Goal: Task Accomplishment & Management: Manage account settings

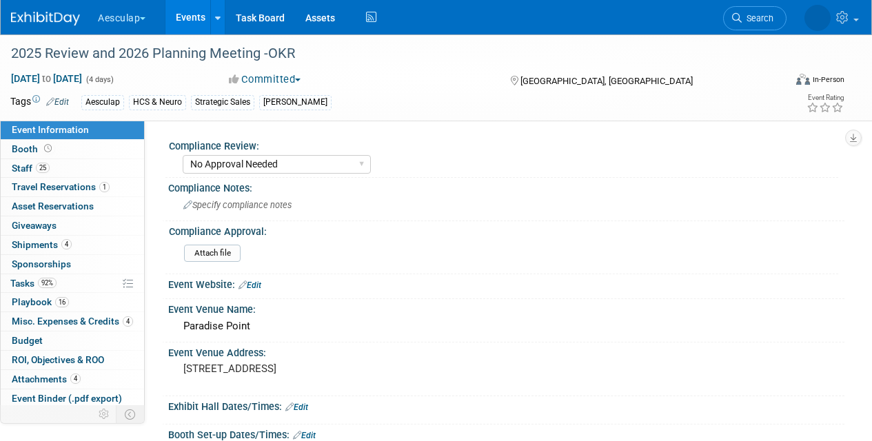
select select "No Approval Needed"
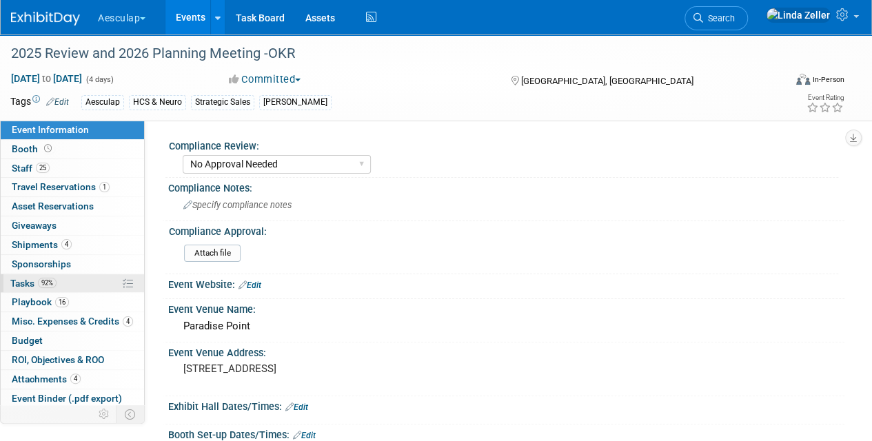
click at [26, 280] on span "Tasks 92%" at bounding box center [33, 283] width 46 height 11
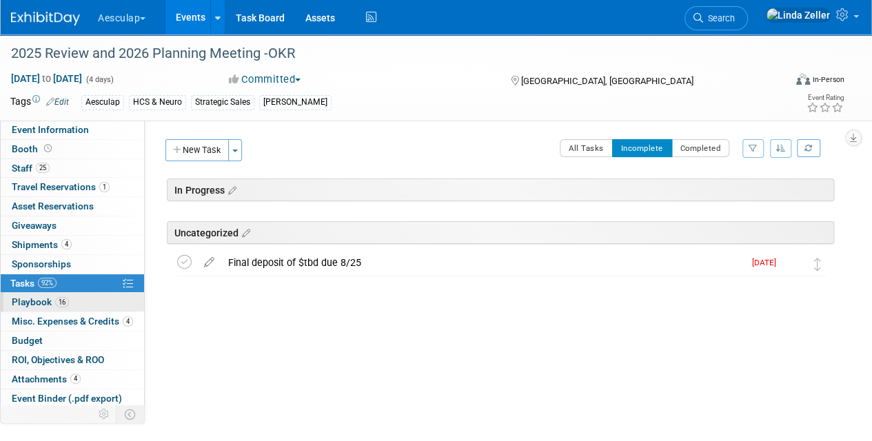
click at [26, 302] on span "Playbook 16" at bounding box center [40, 301] width 57 height 11
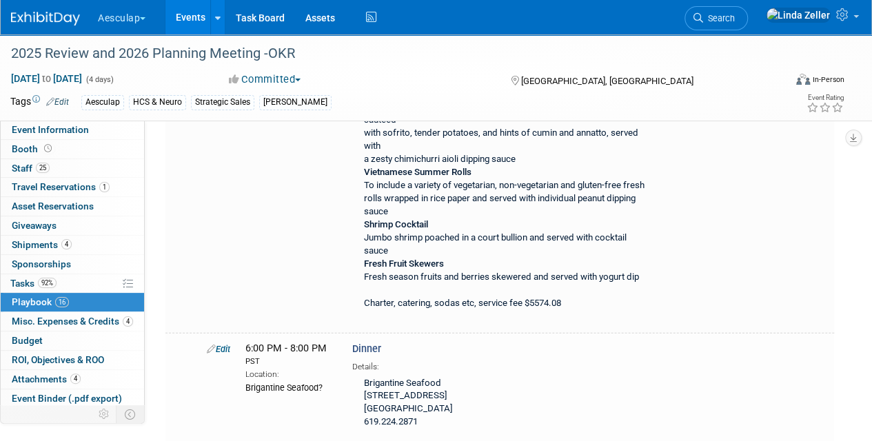
scroll to position [4411, 0]
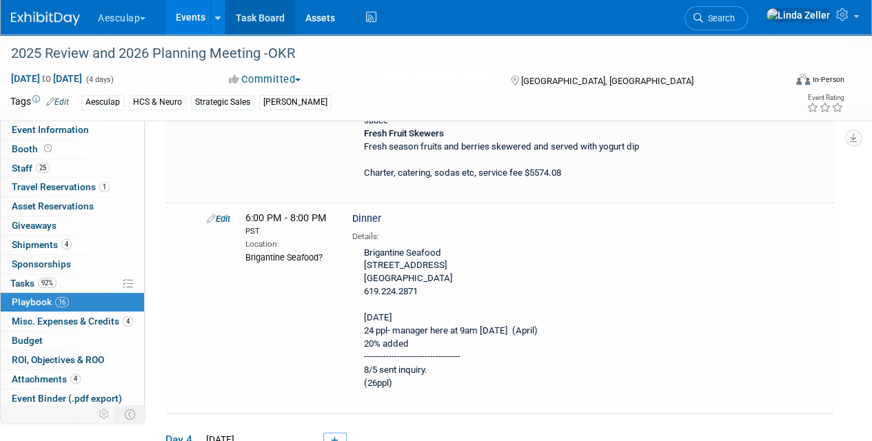
click at [267, 18] on link "Task Board" at bounding box center [260, 17] width 70 height 34
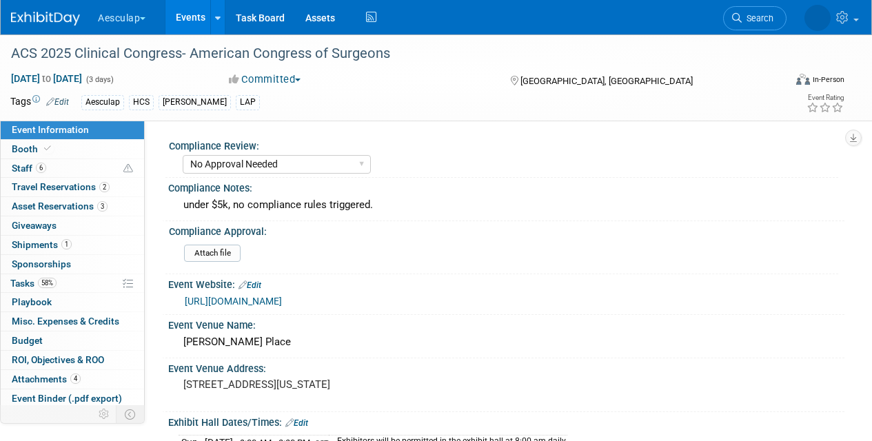
select select "No Approval Needed"
select select "HCS"
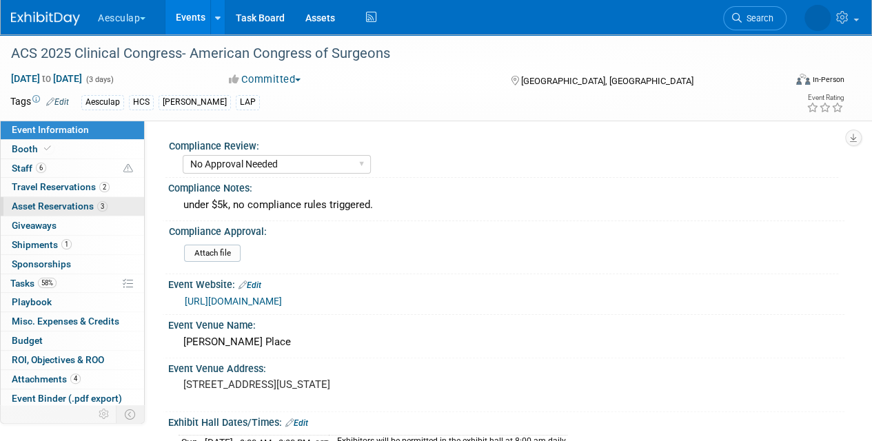
click at [32, 202] on span "Asset Reservations 3" at bounding box center [60, 206] width 96 height 11
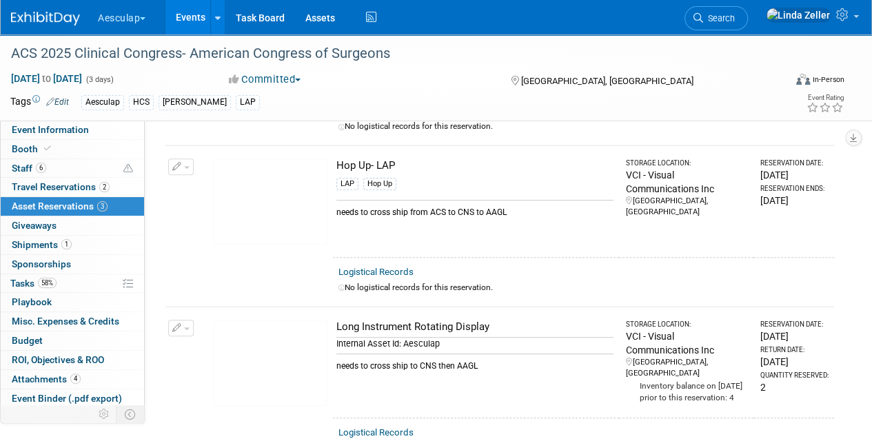
scroll to position [207, 0]
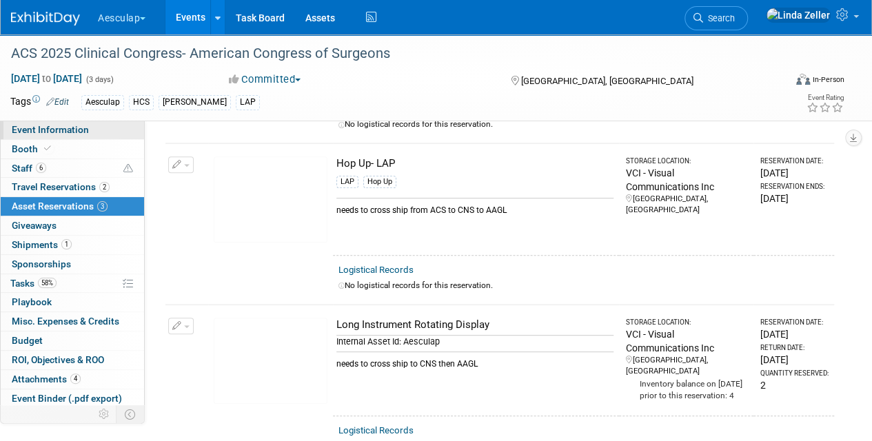
click at [50, 128] on span "Event Information" at bounding box center [50, 129] width 77 height 11
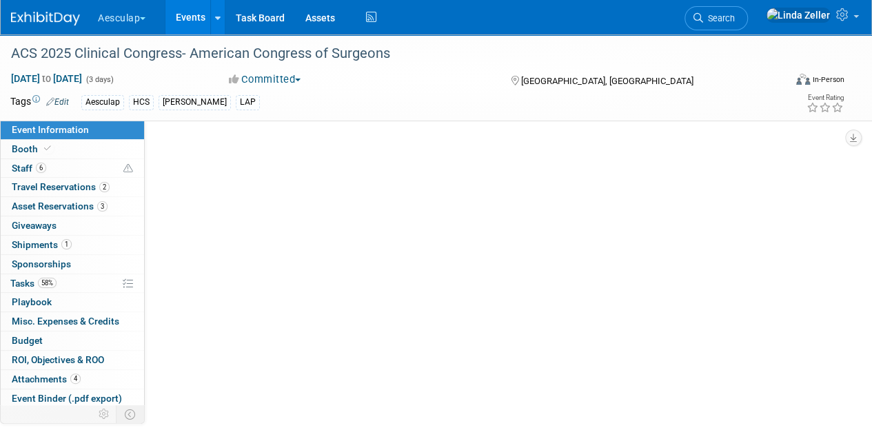
scroll to position [0, 0]
select select "No Approval Needed"
select select "HCS"
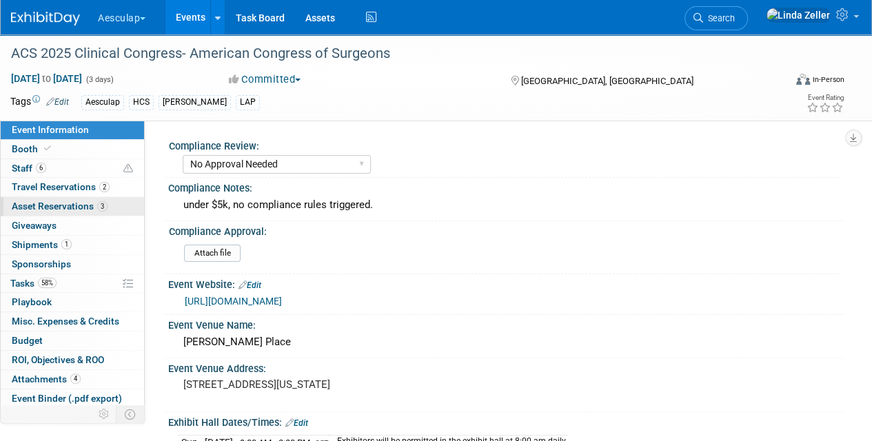
click at [47, 203] on span "Asset Reservations 3" at bounding box center [60, 206] width 96 height 11
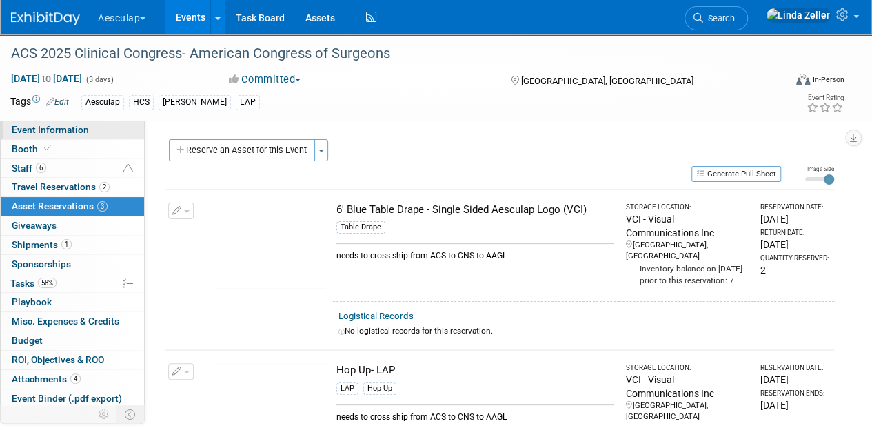
click at [40, 133] on span "Event Information" at bounding box center [50, 129] width 77 height 11
select select "No Approval Needed"
select select "HCS"
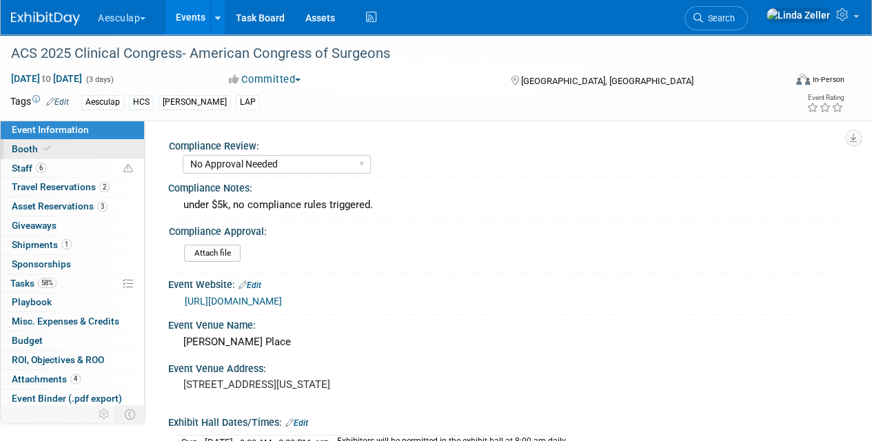
click at [37, 147] on span "Booth" at bounding box center [33, 148] width 42 height 11
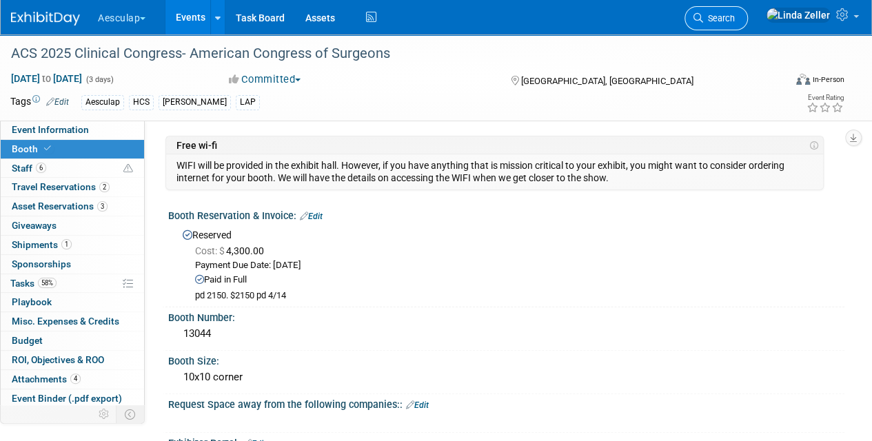
click at [735, 17] on span "Search" at bounding box center [719, 18] width 32 height 10
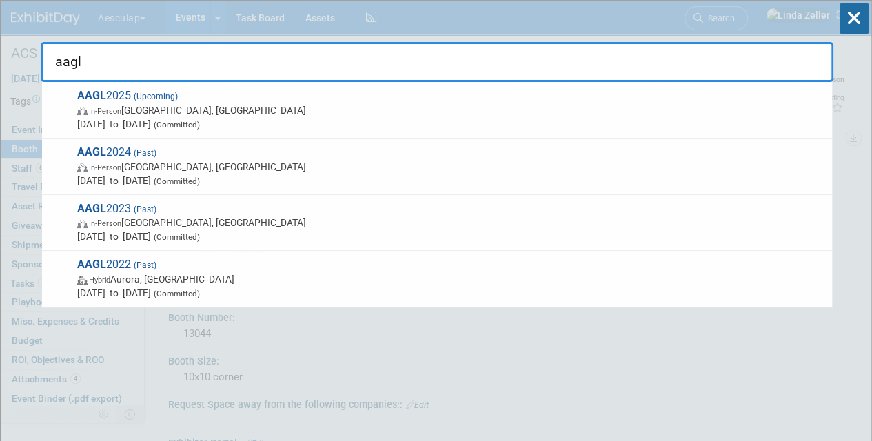
type input "aagl"
drag, startPoint x: 97, startPoint y: 68, endPoint x: 0, endPoint y: 24, distance: 106.4
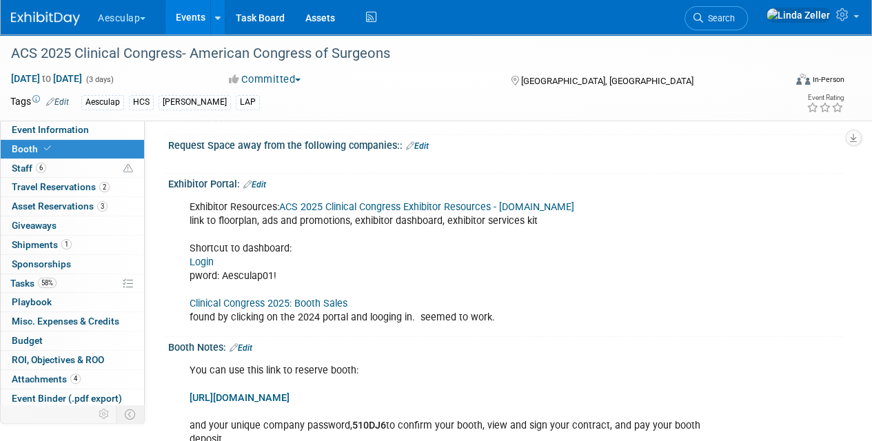
scroll to position [276, 0]
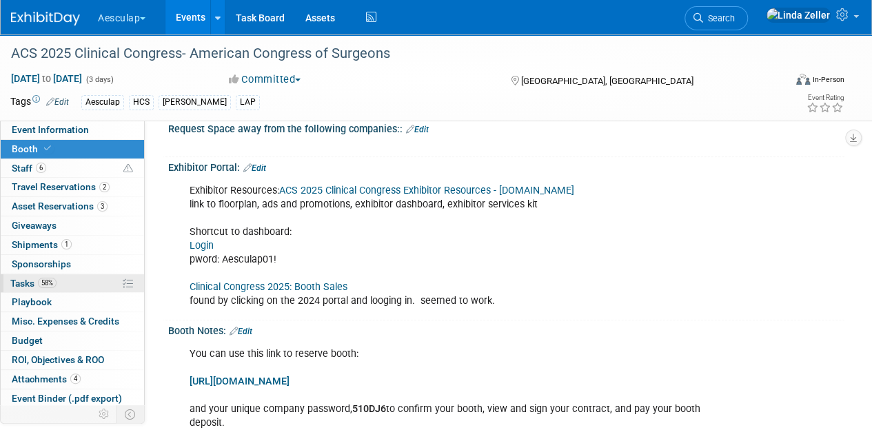
click at [23, 278] on span "Tasks 58%" at bounding box center [33, 283] width 46 height 11
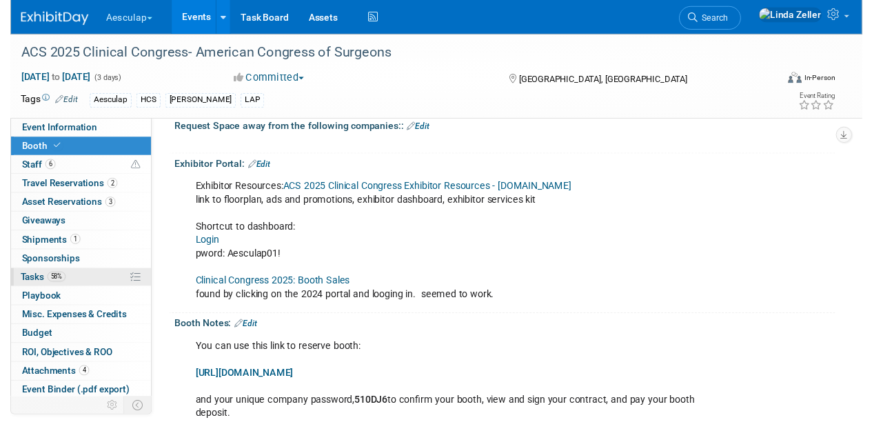
scroll to position [0, 0]
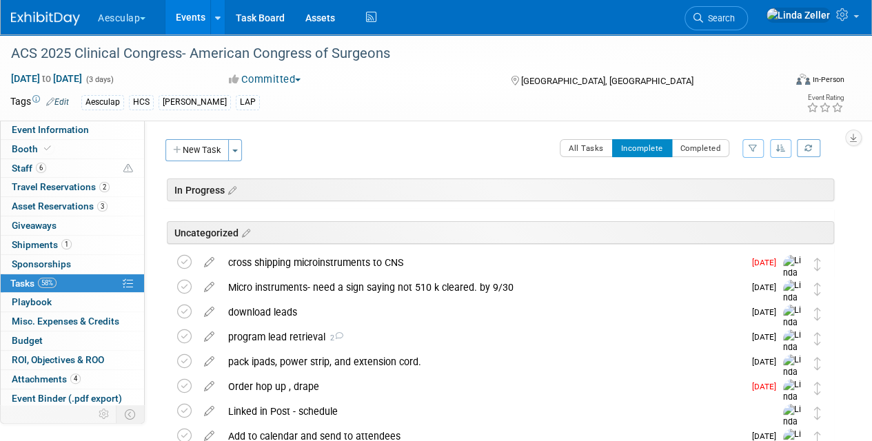
click at [212, 386] on icon at bounding box center [209, 383] width 24 height 17
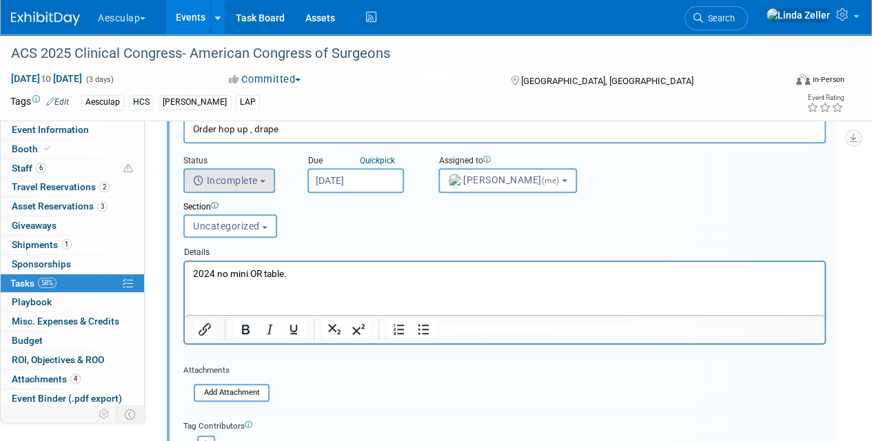
scroll to position [379, 0]
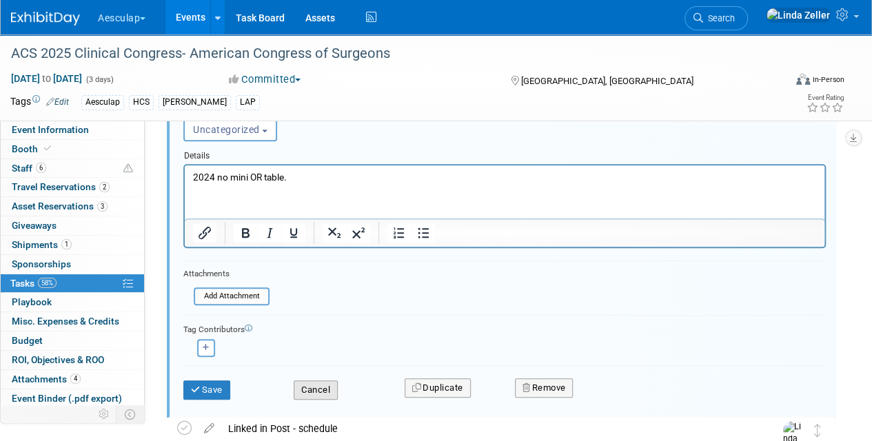
click at [309, 385] on button "Cancel" at bounding box center [316, 389] width 44 height 19
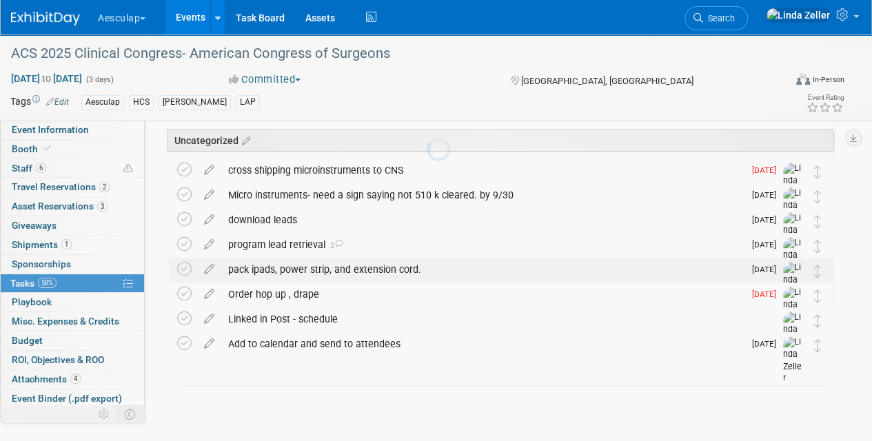
scroll to position [91, 0]
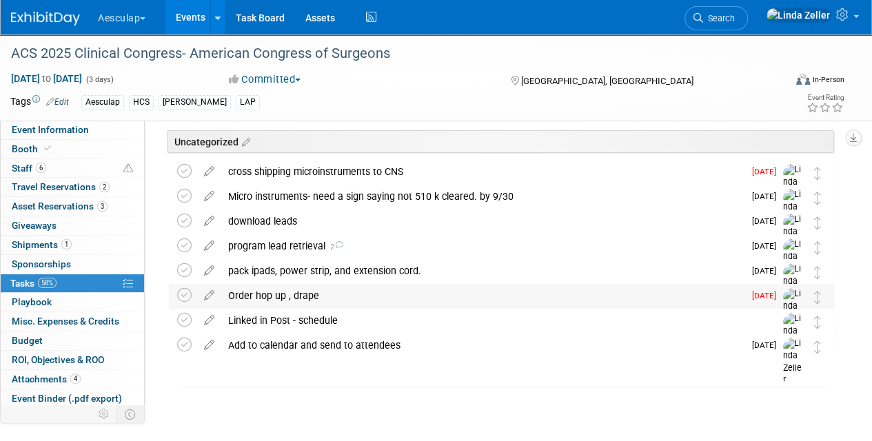
click at [276, 295] on div "Order hop up , drape" at bounding box center [482, 295] width 522 height 23
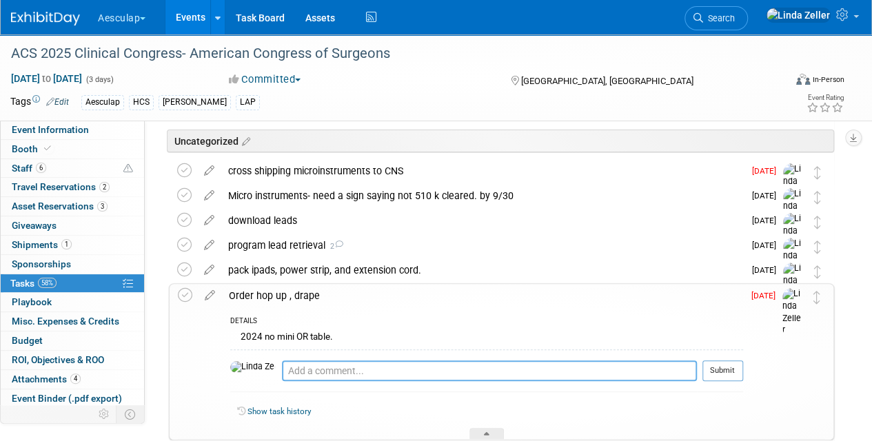
click at [287, 372] on textarea at bounding box center [489, 370] width 415 height 21
type textarea "9/11: ordered to deliver to advanced warehouse."
click at [728, 364] on button "Submit" at bounding box center [722, 370] width 41 height 21
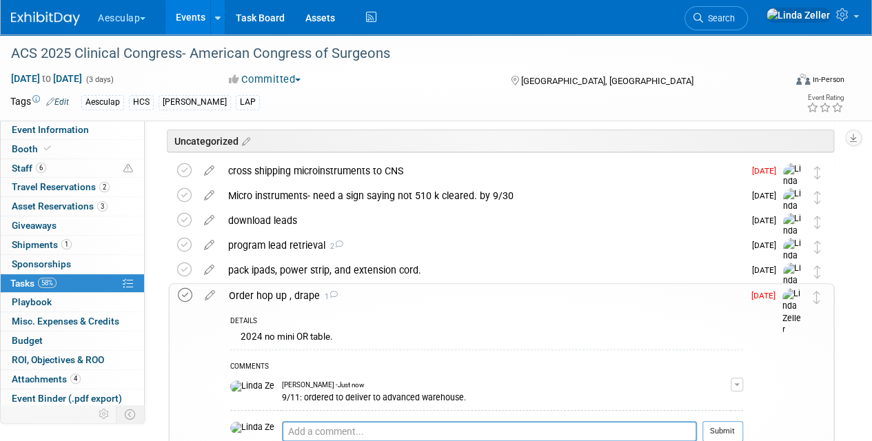
click at [190, 289] on icon at bounding box center [185, 295] width 14 height 14
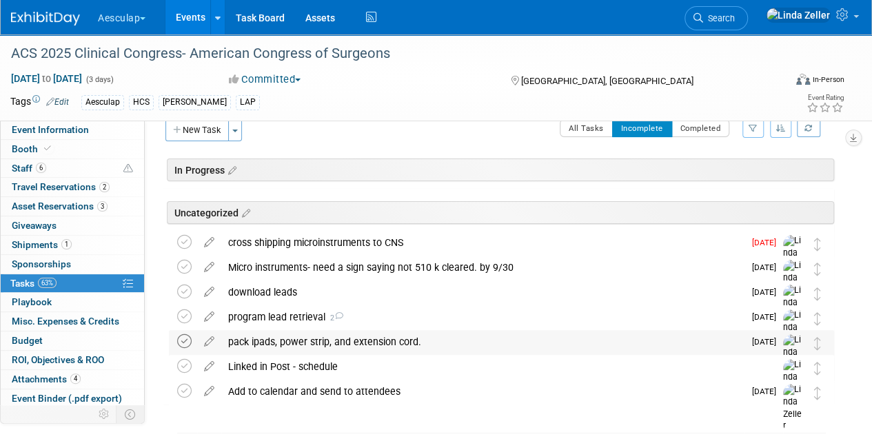
scroll to position [0, 0]
